Goal: Information Seeking & Learning: Learn about a topic

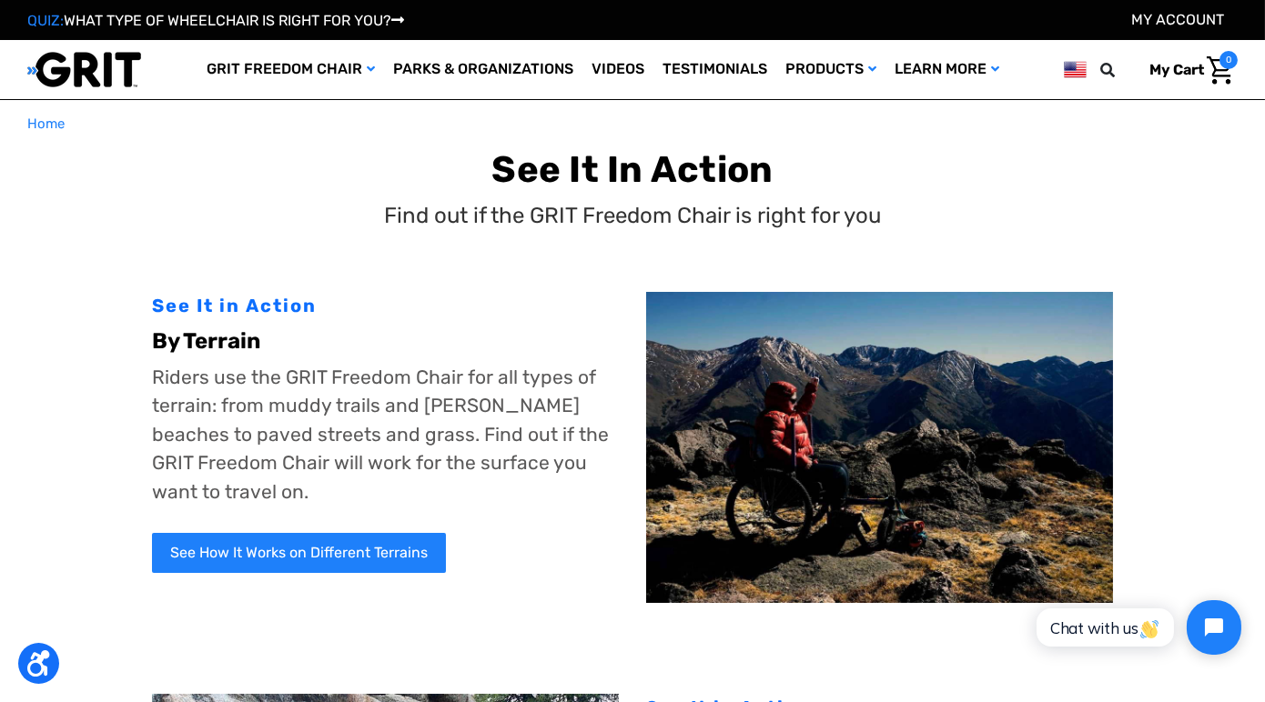
click at [764, 459] on img at bounding box center [879, 447] width 467 height 311
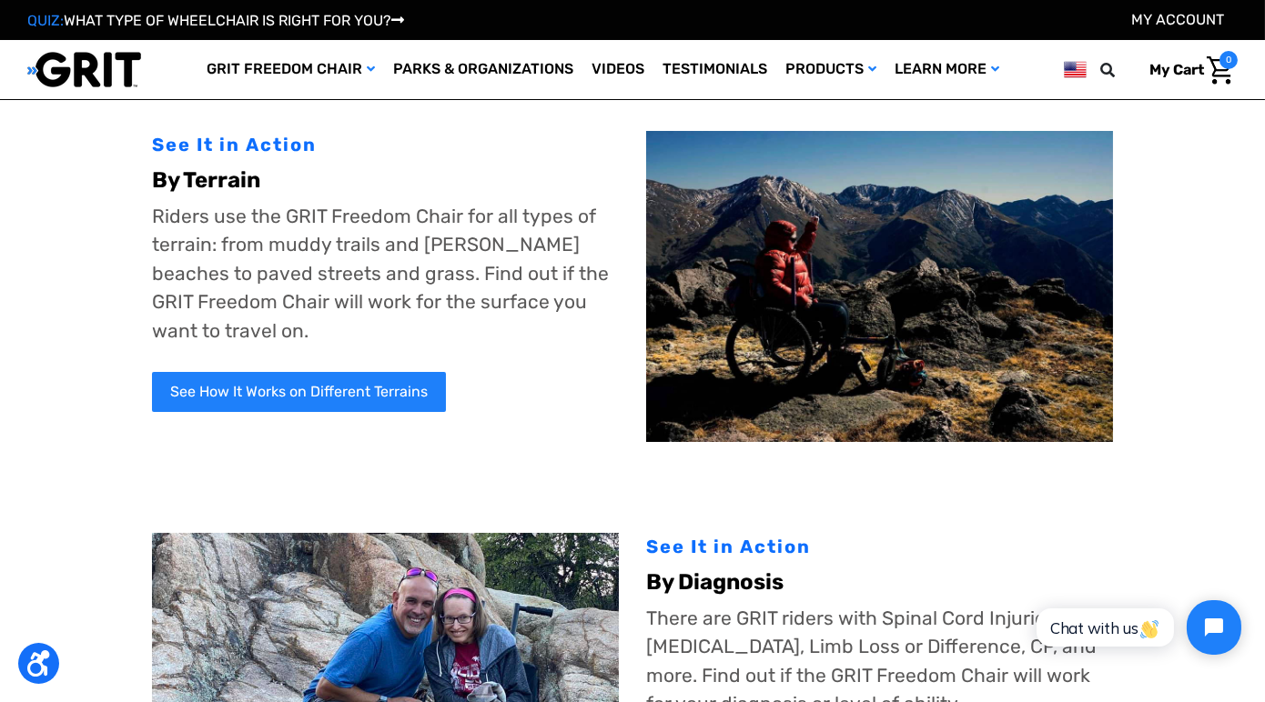
scroll to position [62, 0]
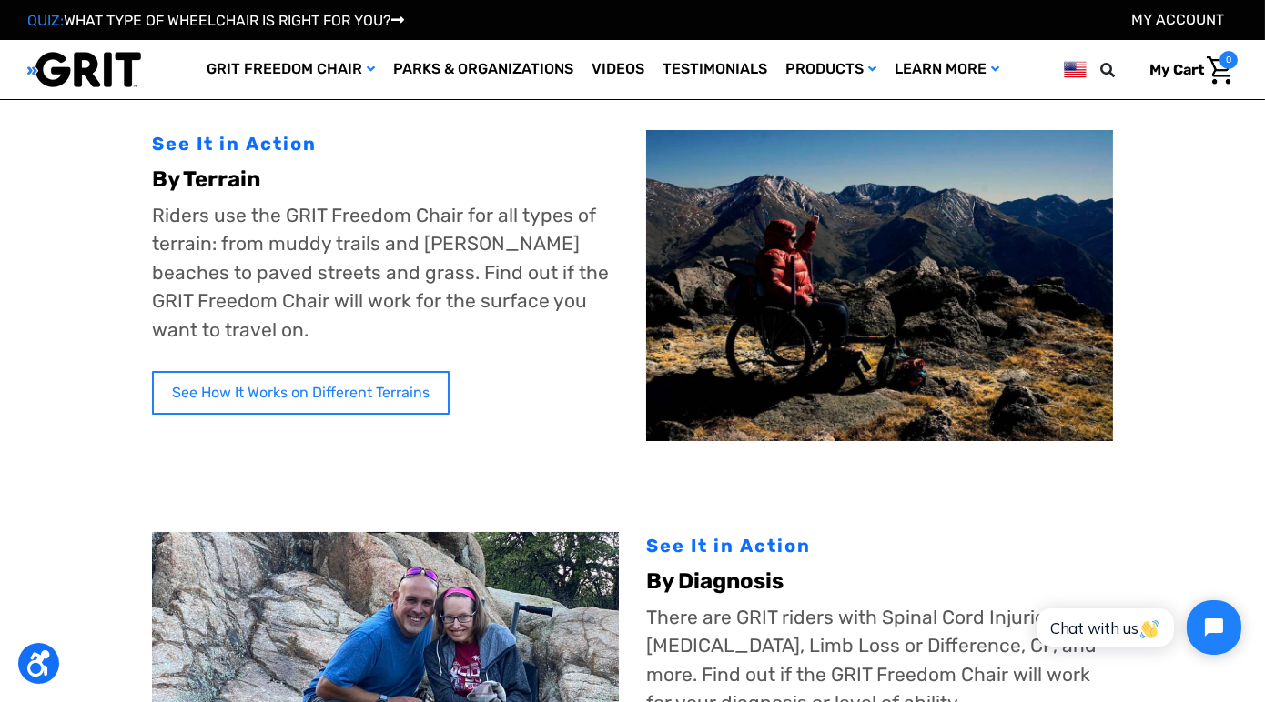
click at [310, 396] on link "See How It Works on Different Terrains" at bounding box center [301, 393] width 298 height 44
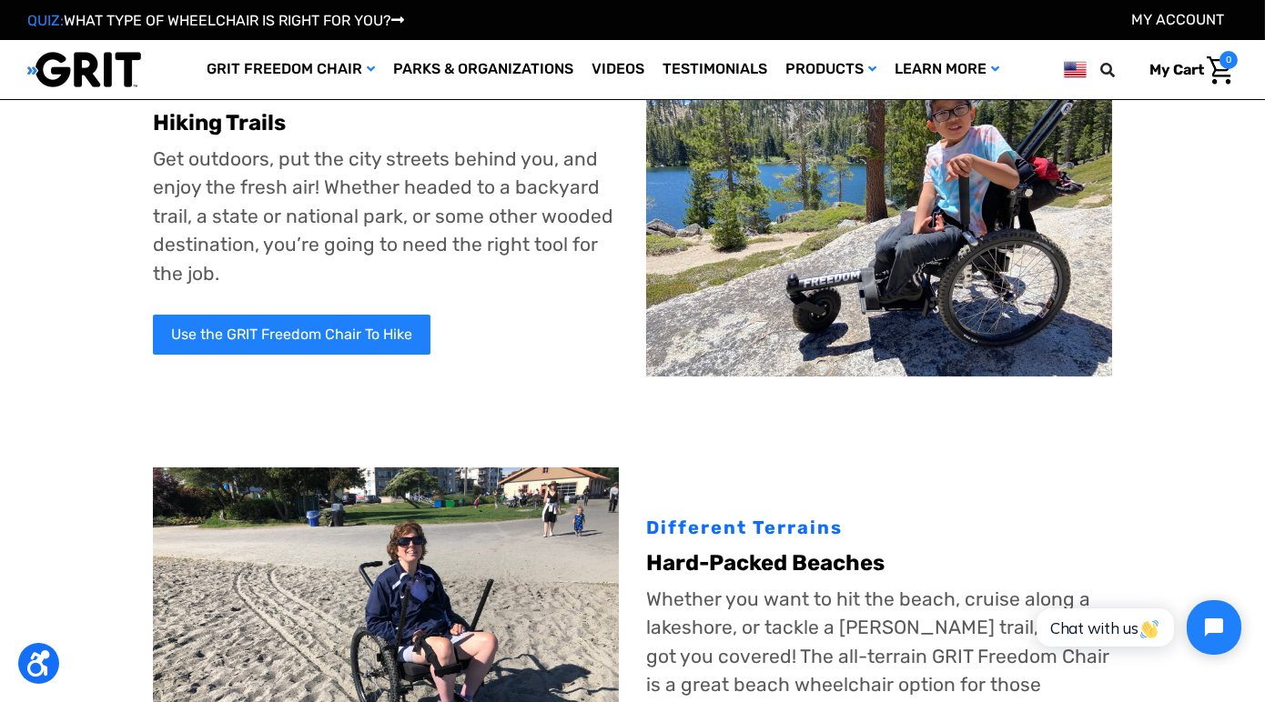
scroll to position [165, 0]
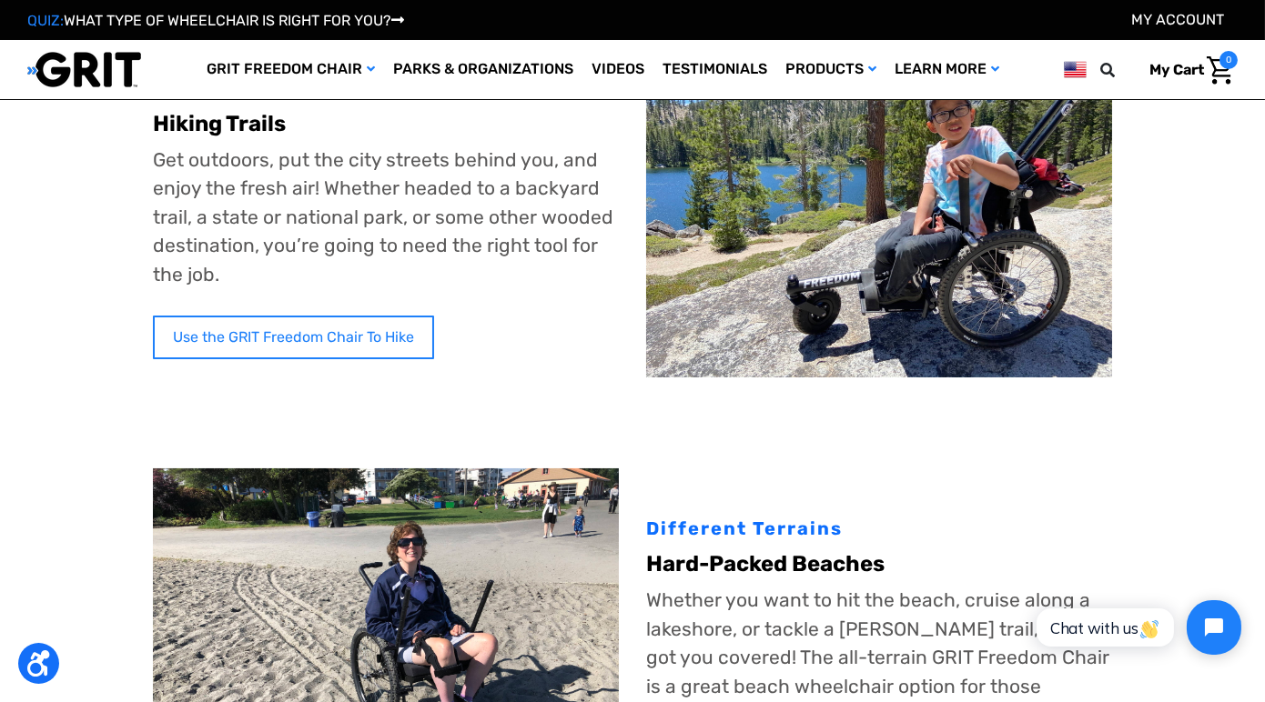
click at [230, 326] on link "Use the GRIT Freedom Chair To Hike" at bounding box center [293, 338] width 281 height 44
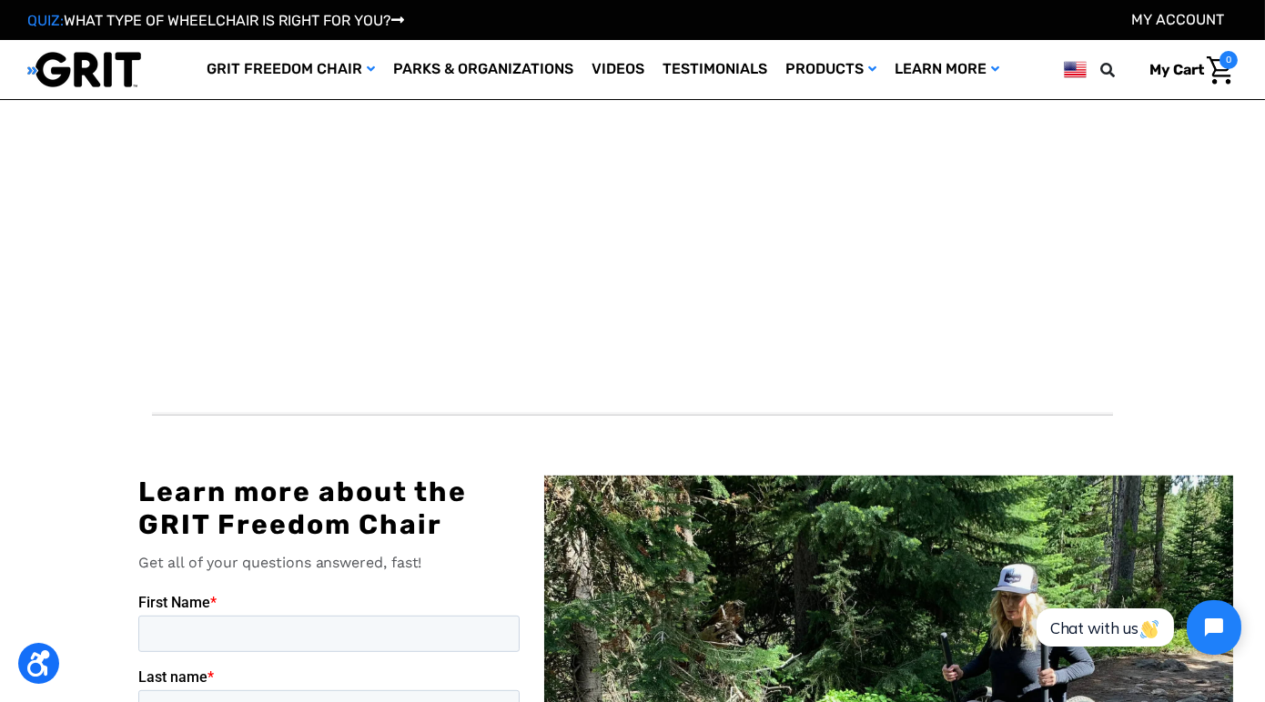
scroll to position [1819, 0]
